Goal: Transaction & Acquisition: Purchase product/service

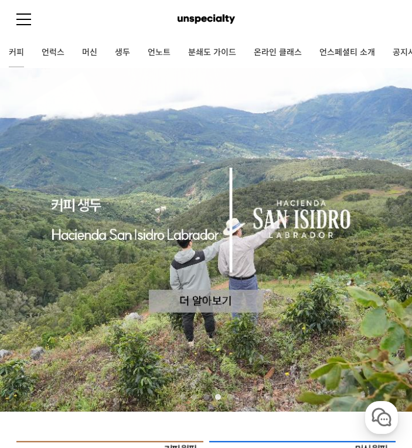
click at [17, 46] on link "커피" at bounding box center [16, 52] width 33 height 29
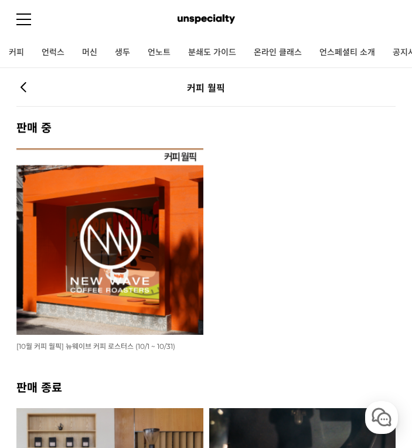
drag, startPoint x: 240, startPoint y: 27, endPoint x: 153, endPoint y: 19, distance: 87.1
click at [153, 19] on div at bounding box center [205, 20] width 303 height 18
